Goal: Find specific page/section: Find specific page/section

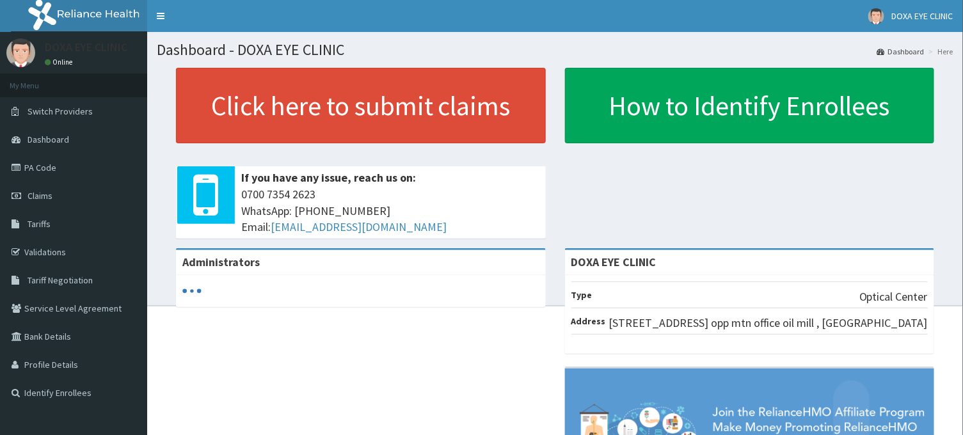
click at [44, 168] on link "PA Code" at bounding box center [73, 168] width 147 height 28
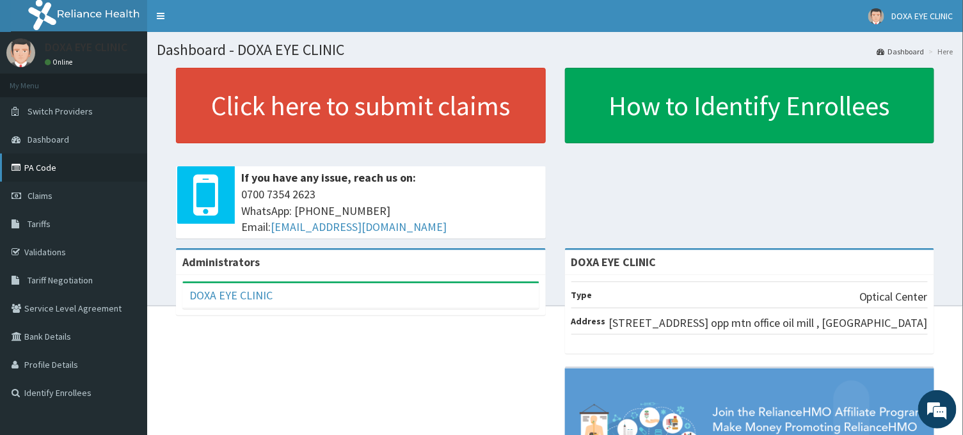
click at [56, 169] on link "PA Code" at bounding box center [73, 168] width 147 height 28
